Goal: Check status

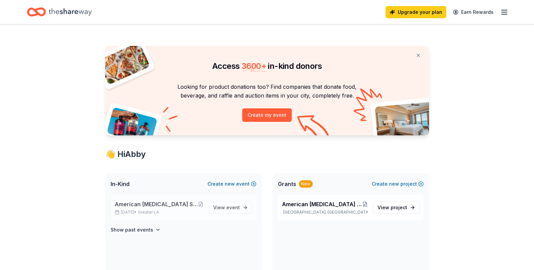
scroll to position [0, 0]
click at [166, 208] on div "American [MEDICAL_DATA] Society Relay for Life Whittier / [GEOGRAPHIC_DATA] [DA…" at bounding box center [159, 207] width 89 height 15
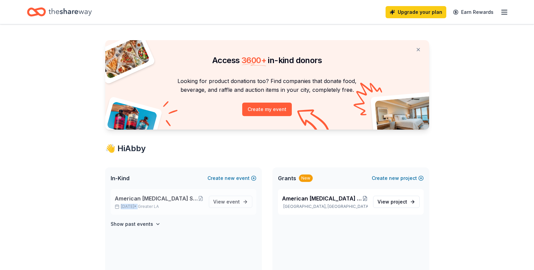
scroll to position [6, 0]
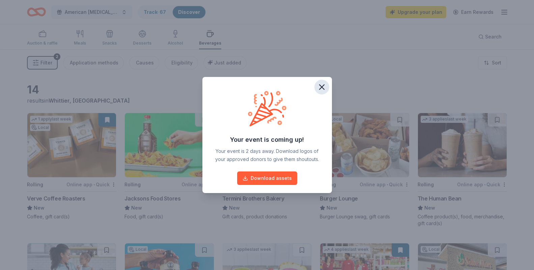
click at [325, 87] on icon "button" at bounding box center [321, 86] width 9 height 9
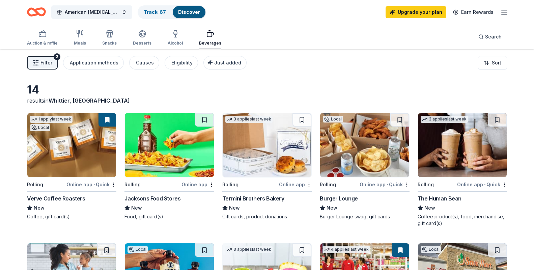
click at [197, 12] on link "Discover" at bounding box center [189, 12] width 22 height 6
click at [164, 12] on link "Track · 67" at bounding box center [155, 12] width 22 height 6
click at [188, 10] on link "Discover" at bounding box center [189, 12] width 22 height 6
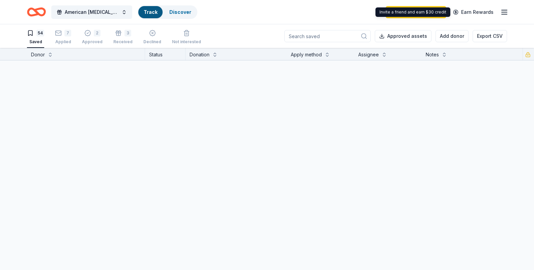
click at [508, 13] on icon "button" at bounding box center [504, 12] width 8 height 8
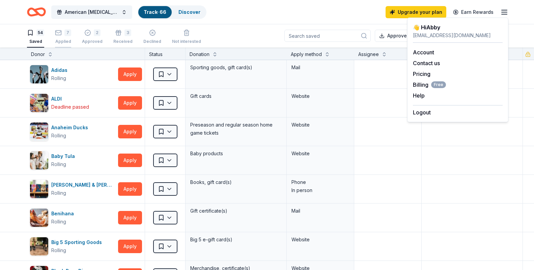
scroll to position [1, 0]
click at [67, 35] on div "7" at bounding box center [67, 32] width 7 height 7
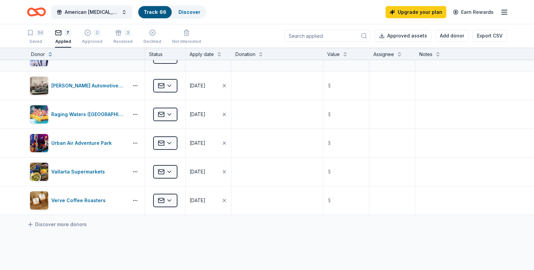
scroll to position [47, 0]
